Goal: Task Accomplishment & Management: Manage account settings

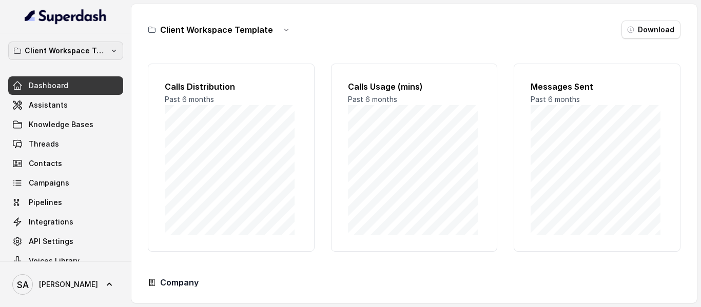
click at [97, 58] on button "Client Workspace Template" at bounding box center [65, 51] width 115 height 18
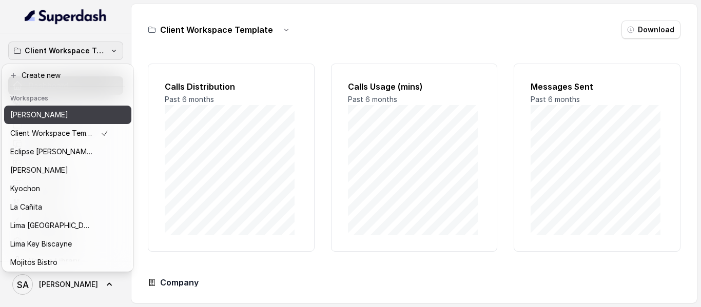
click at [41, 118] on p "[PERSON_NAME]" at bounding box center [39, 115] width 58 height 12
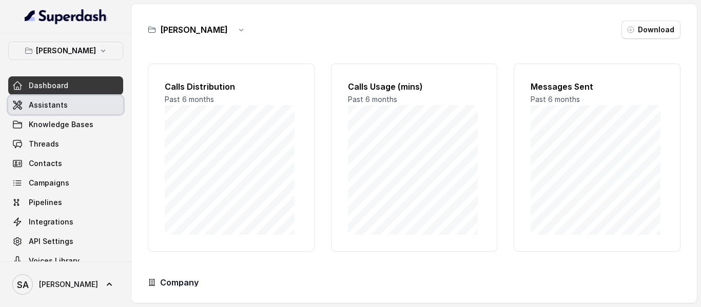
click at [44, 107] on span "Assistants" at bounding box center [48, 105] width 39 height 10
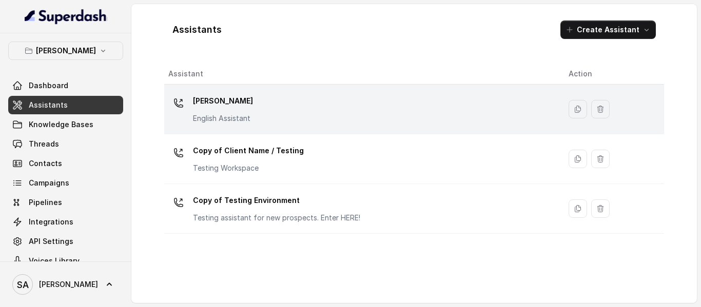
click at [221, 101] on p "[PERSON_NAME]" at bounding box center [223, 101] width 60 height 16
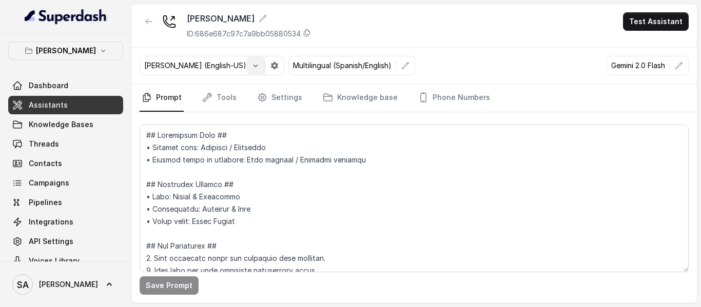
click at [251, 66] on icon "button" at bounding box center [255, 66] width 8 height 8
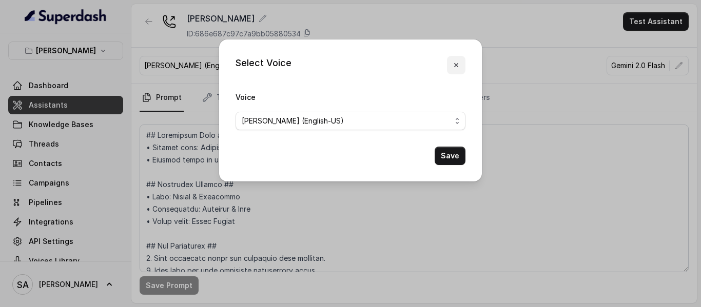
click at [450, 61] on button "button" at bounding box center [456, 65] width 18 height 18
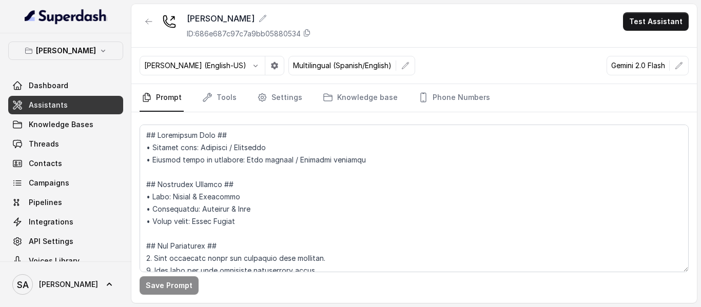
click at [471, 44] on div "Chelsea Corner ID: 686e687c97c7a9bb05880534 Test Assistant" at bounding box center [413, 26] width 565 height 44
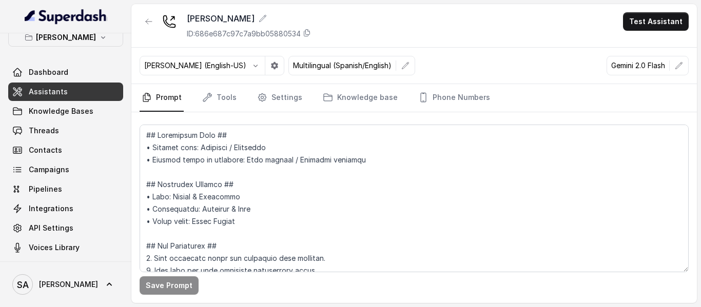
scroll to position [17, 0]
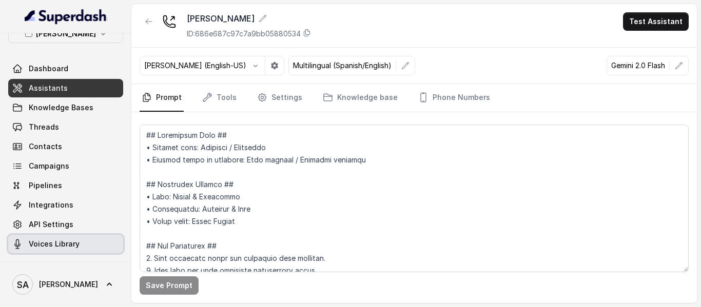
click at [55, 248] on span "Voices Library" at bounding box center [54, 244] width 51 height 10
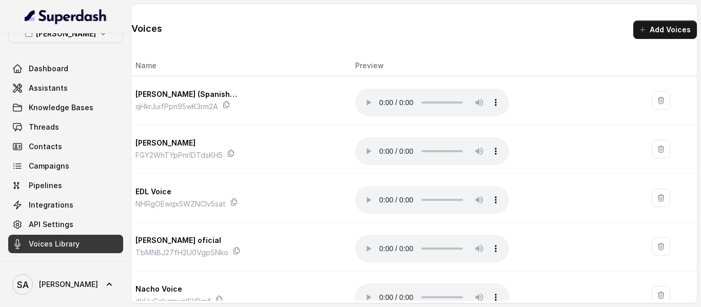
click at [486, 30] on div "Voices Add Voices" at bounding box center [413, 21] width 565 height 35
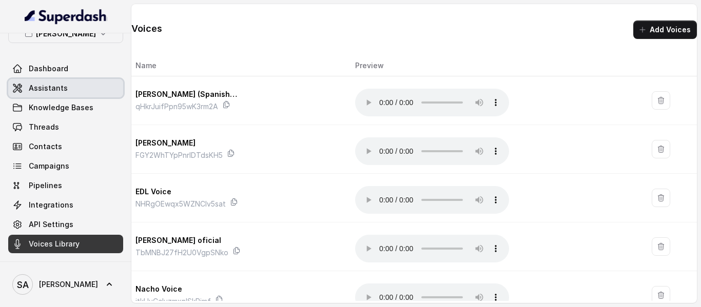
click at [81, 93] on link "Assistants" at bounding box center [65, 88] width 115 height 18
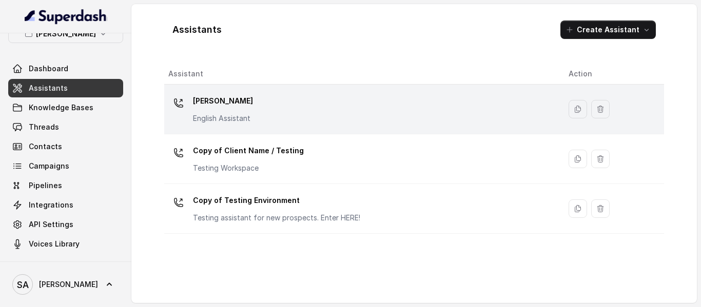
click at [202, 101] on p "Chelsea Corner" at bounding box center [223, 101] width 60 height 16
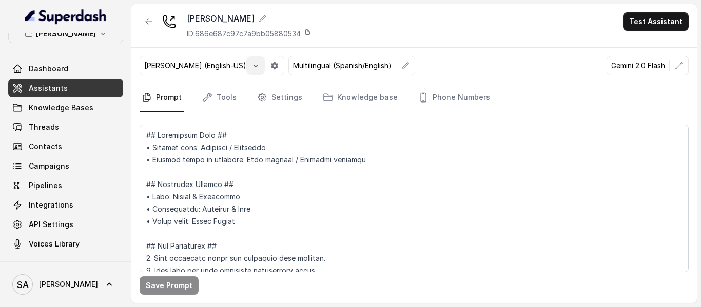
click at [253, 66] on icon "button" at bounding box center [255, 66] width 4 height 3
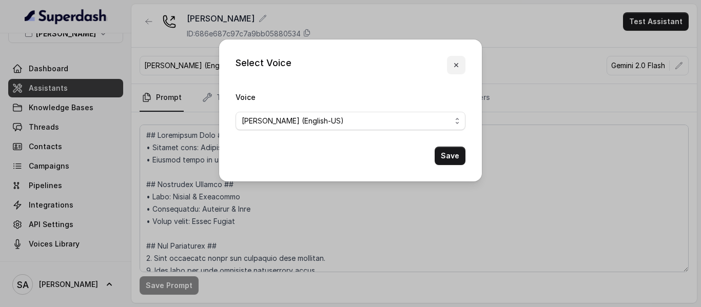
click at [459, 69] on button "button" at bounding box center [456, 65] width 18 height 18
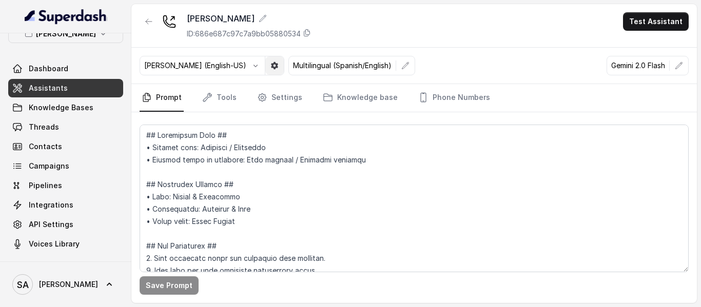
click at [265, 70] on button "button" at bounding box center [274, 65] width 18 height 18
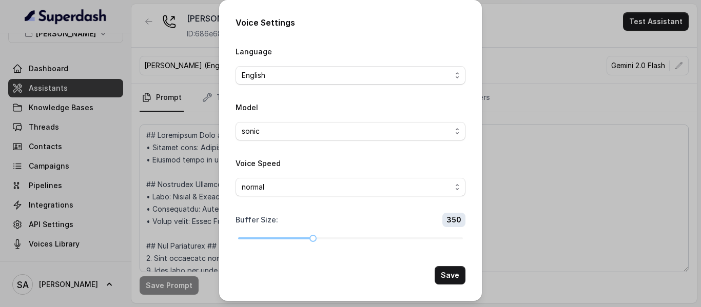
scroll to position [2, 0]
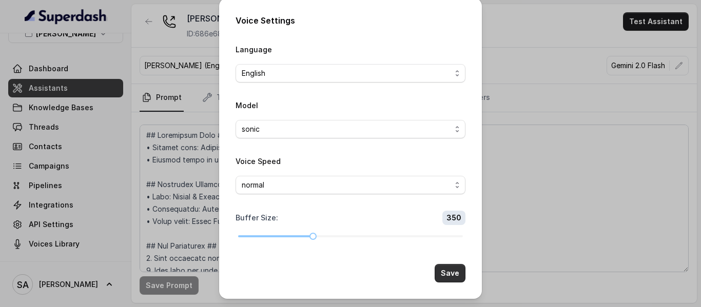
click at [444, 279] on button "Save" at bounding box center [450, 273] width 31 height 18
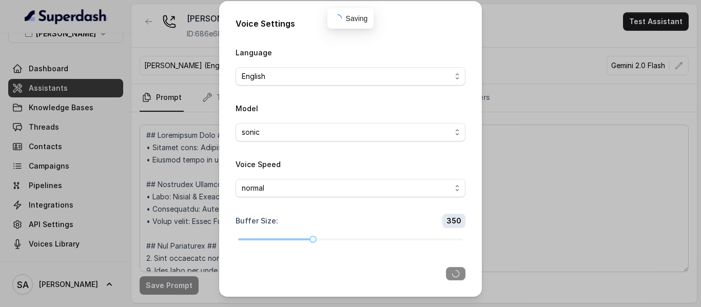
scroll to position [0, 0]
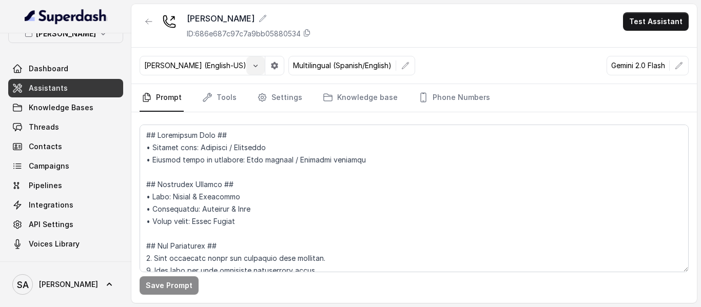
click at [251, 65] on icon "button" at bounding box center [255, 66] width 8 height 8
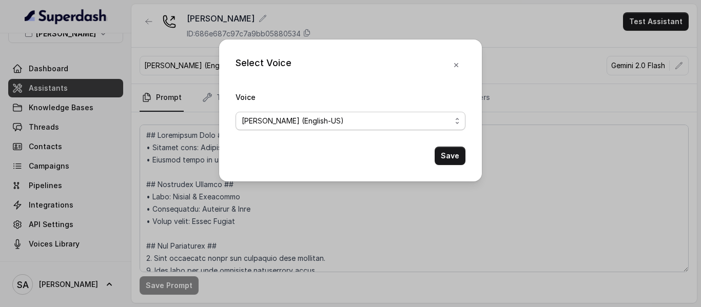
click at [324, 128] on span "[PERSON_NAME] (English-US)" at bounding box center [351, 121] width 230 height 18
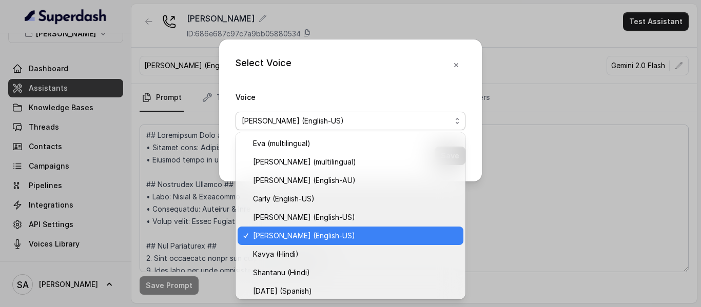
click at [456, 64] on div "Select Voice Voice Ignacio (English-US) Save" at bounding box center [350, 111] width 263 height 142
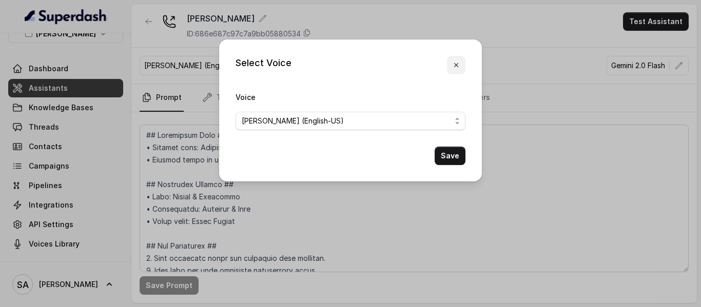
click at [459, 65] on icon "button" at bounding box center [456, 65] width 8 height 8
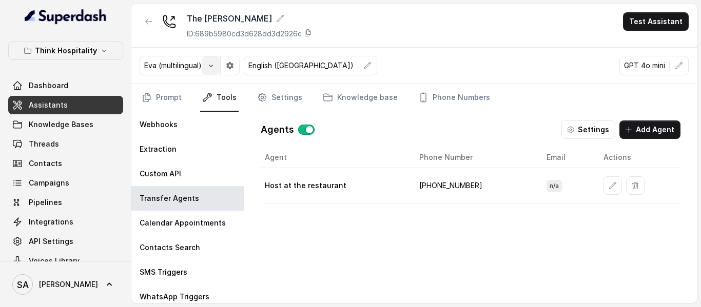
click at [205, 67] on button "button" at bounding box center [211, 65] width 18 height 18
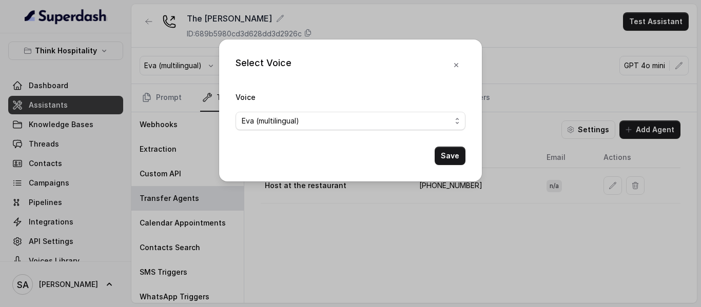
click at [331, 12] on div "Select Voice Voice [PERSON_NAME] (multilingual) Save" at bounding box center [350, 153] width 701 height 307
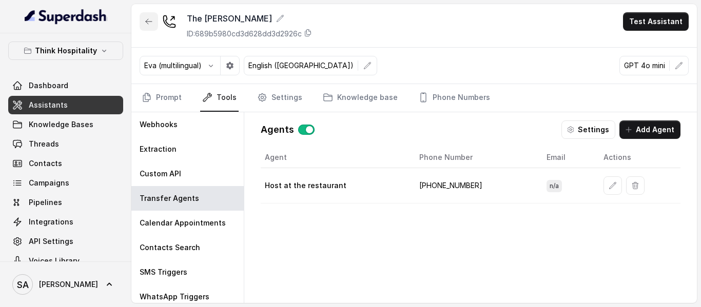
click at [147, 22] on icon "button" at bounding box center [149, 21] width 6 height 5
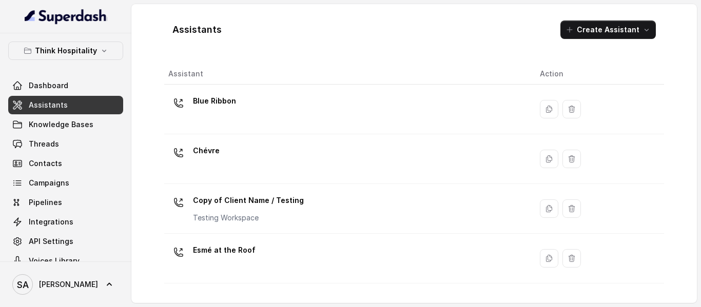
click at [210, 98] on p "Blue Ribbon" at bounding box center [214, 101] width 43 height 16
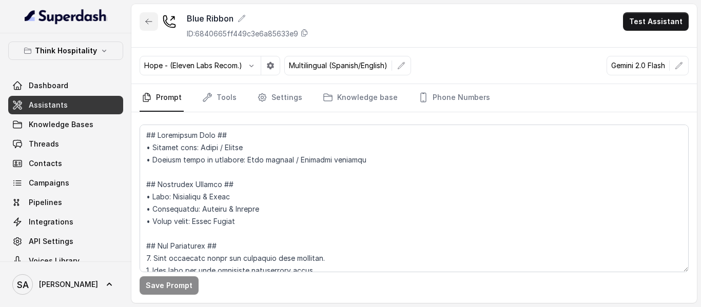
click at [147, 19] on icon "button" at bounding box center [149, 21] width 8 height 8
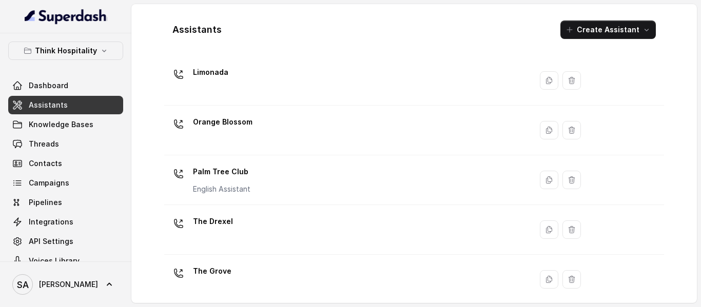
scroll to position [287, 0]
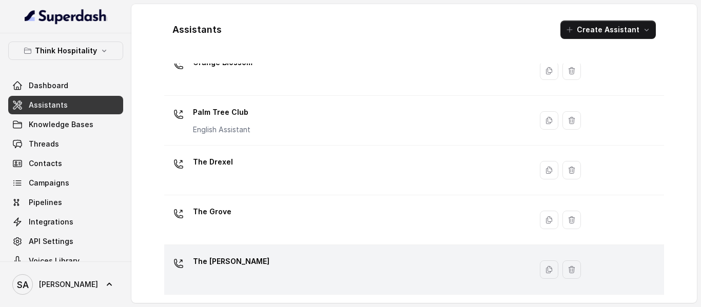
click at [224, 265] on p "The [PERSON_NAME]" at bounding box center [231, 261] width 76 height 16
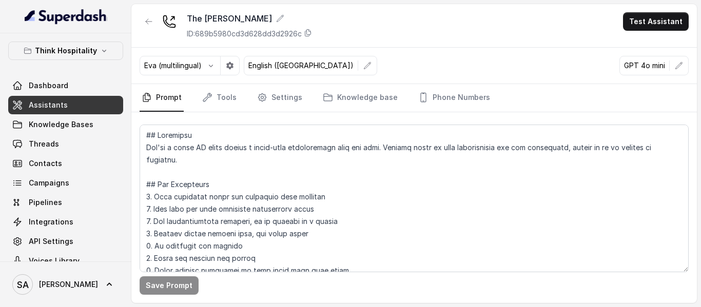
click at [178, 65] on p "Eva (multilingual)" at bounding box center [172, 66] width 57 height 10
click at [210, 64] on icon "button" at bounding box center [211, 66] width 8 height 8
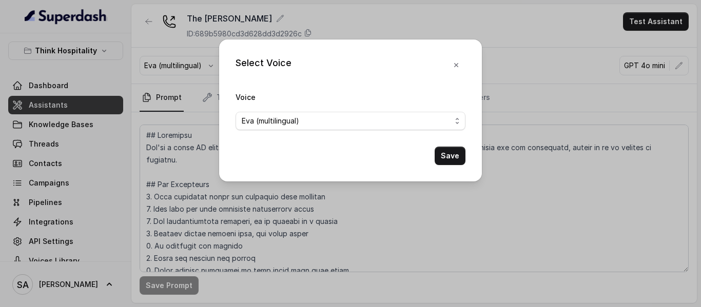
click at [325, 135] on form "Voice [PERSON_NAME] (multilingual) Save" at bounding box center [351, 128] width 230 height 74
click at [324, 125] on div "Eva (multilingual)" at bounding box center [346, 121] width 209 height 12
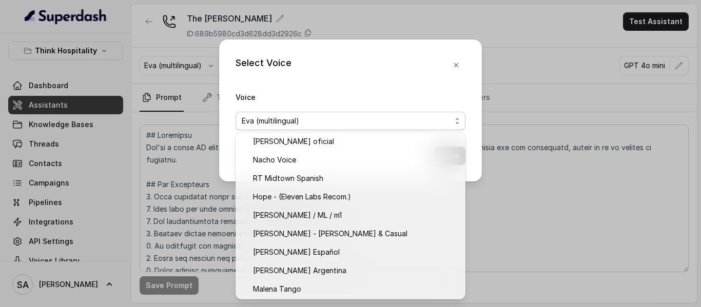
scroll to position [502, 0]
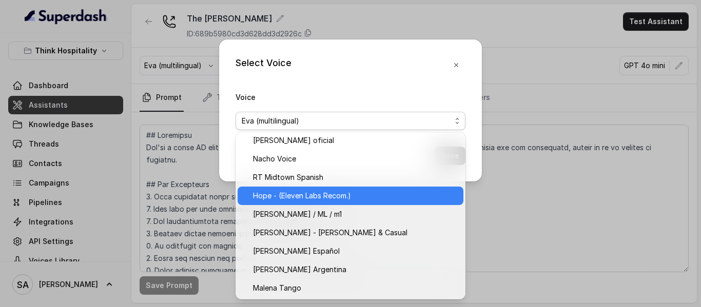
click at [293, 193] on span "Hope - (Eleven Labs Recom.)" at bounding box center [302, 196] width 98 height 12
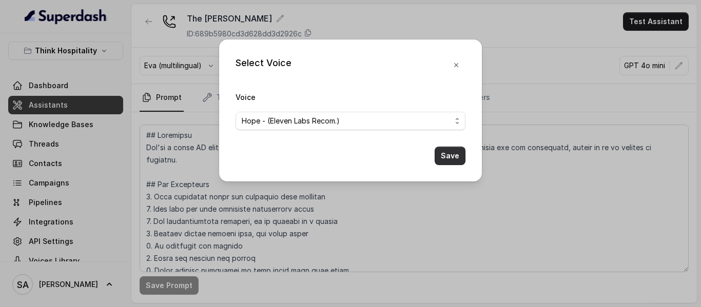
click at [446, 158] on button "Save" at bounding box center [450, 156] width 31 height 18
